Goal: Information Seeking & Learning: Learn about a topic

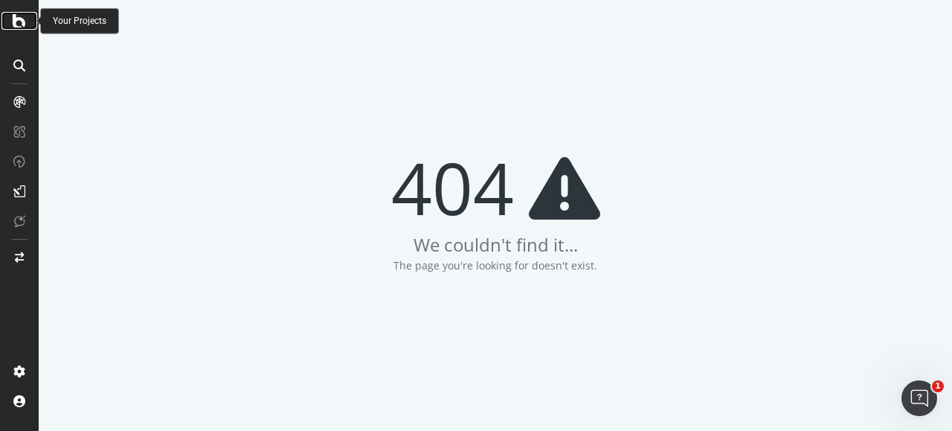
click at [15, 25] on icon at bounding box center [19, 21] width 13 height 18
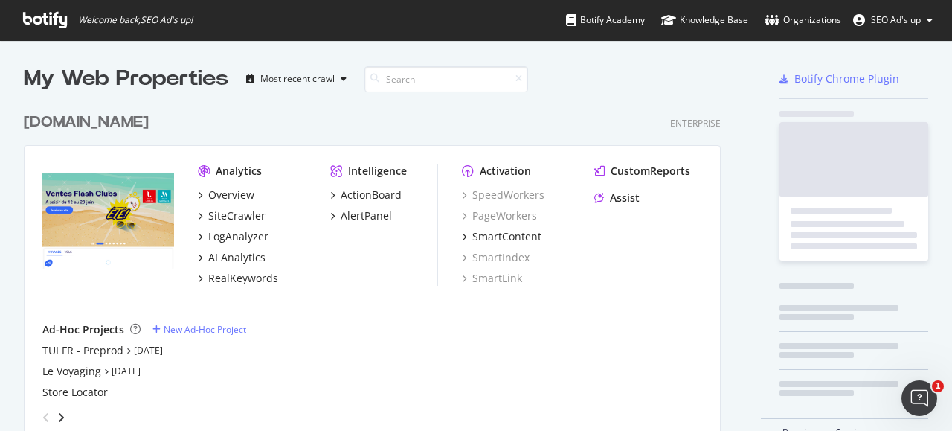
scroll to position [338, 697]
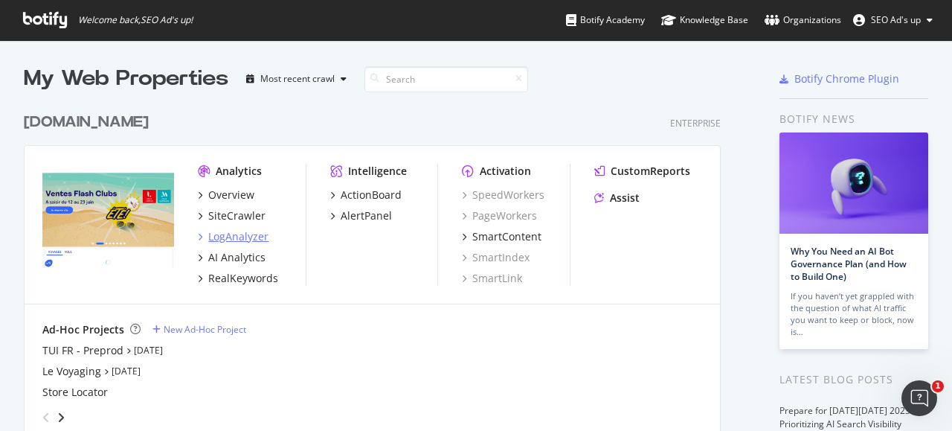
click at [237, 229] on div "LogAnalyzer" at bounding box center [238, 236] width 60 height 15
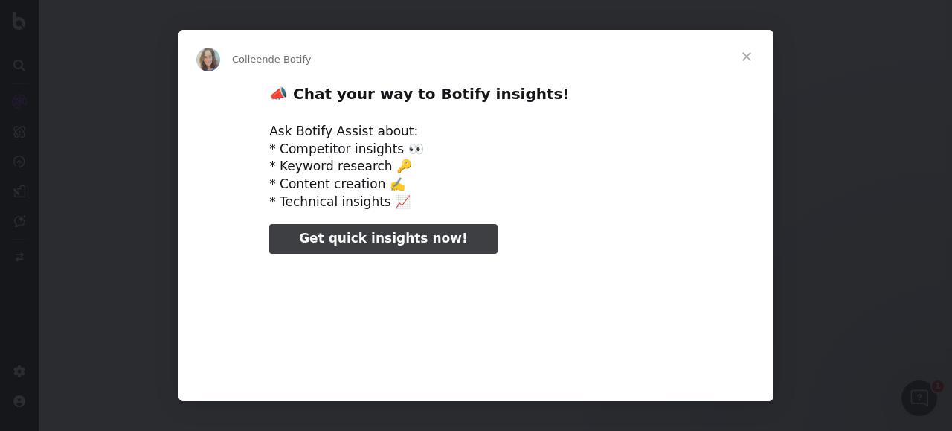
type input "238136"
click at [750, 51] on span "Fermer" at bounding box center [747, 57] width 54 height 54
